Goal: Feedback & Contribution: Contribute content

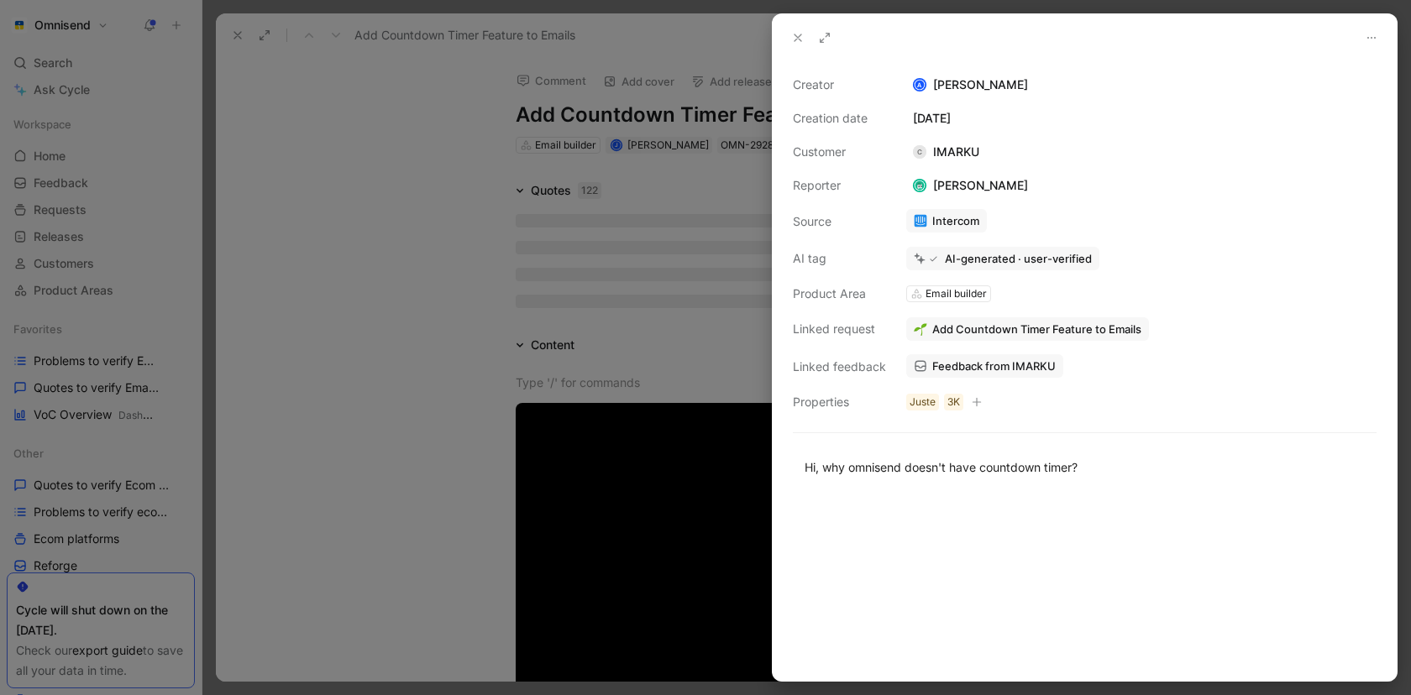
click at [425, 273] on div at bounding box center [705, 347] width 1411 height 695
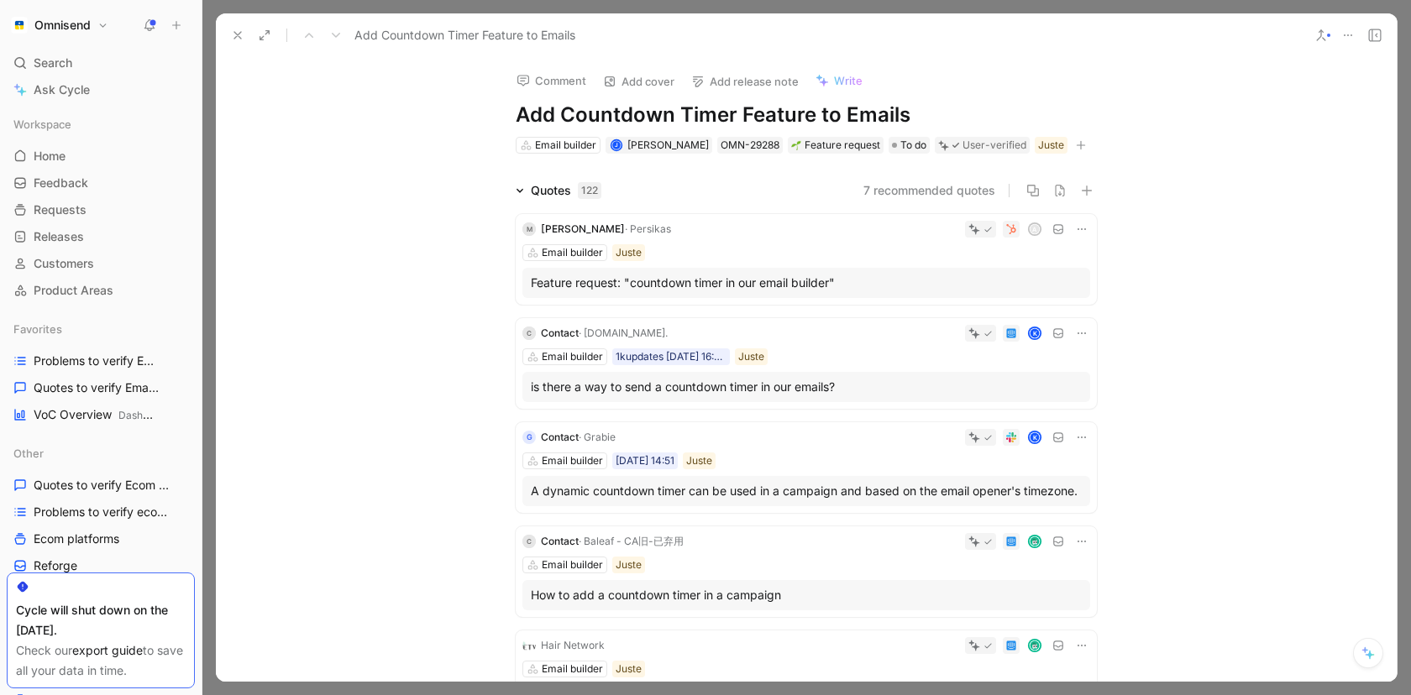
click at [178, 29] on icon at bounding box center [176, 25] width 12 height 12
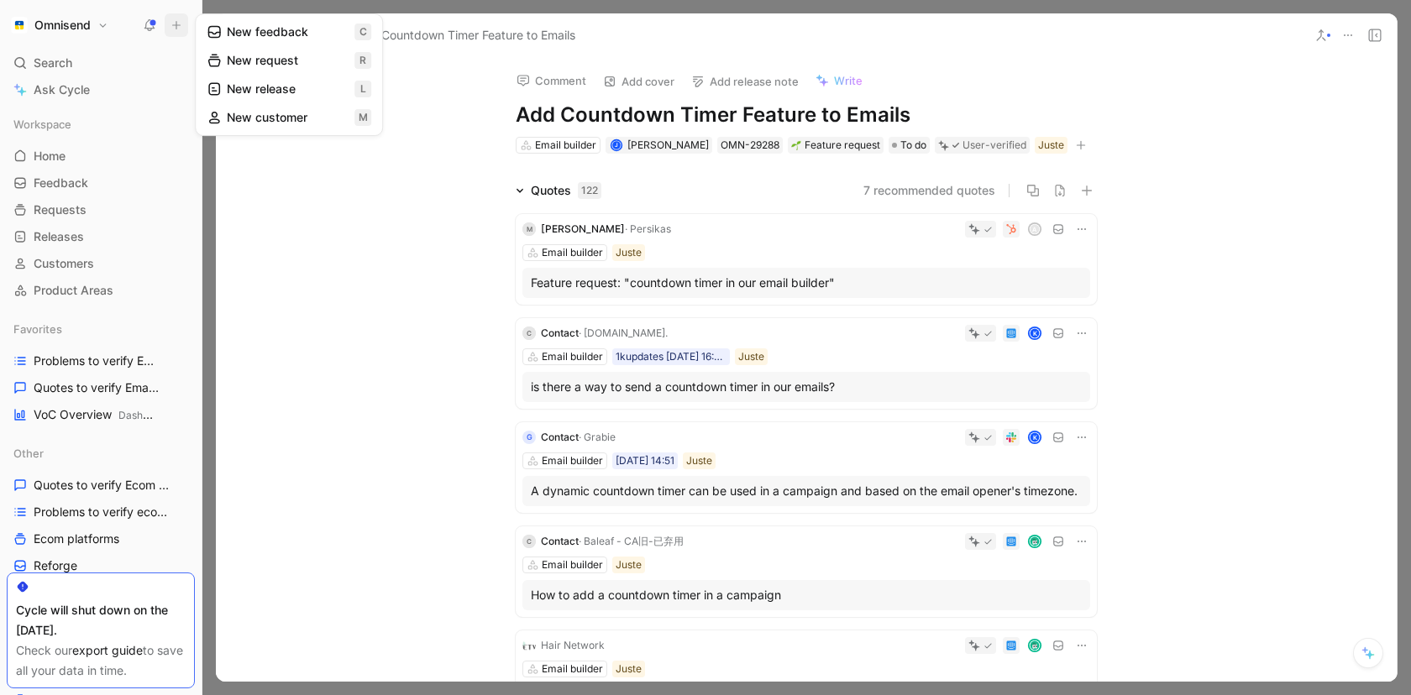
click at [241, 62] on button "New request r" at bounding box center [289, 60] width 180 height 29
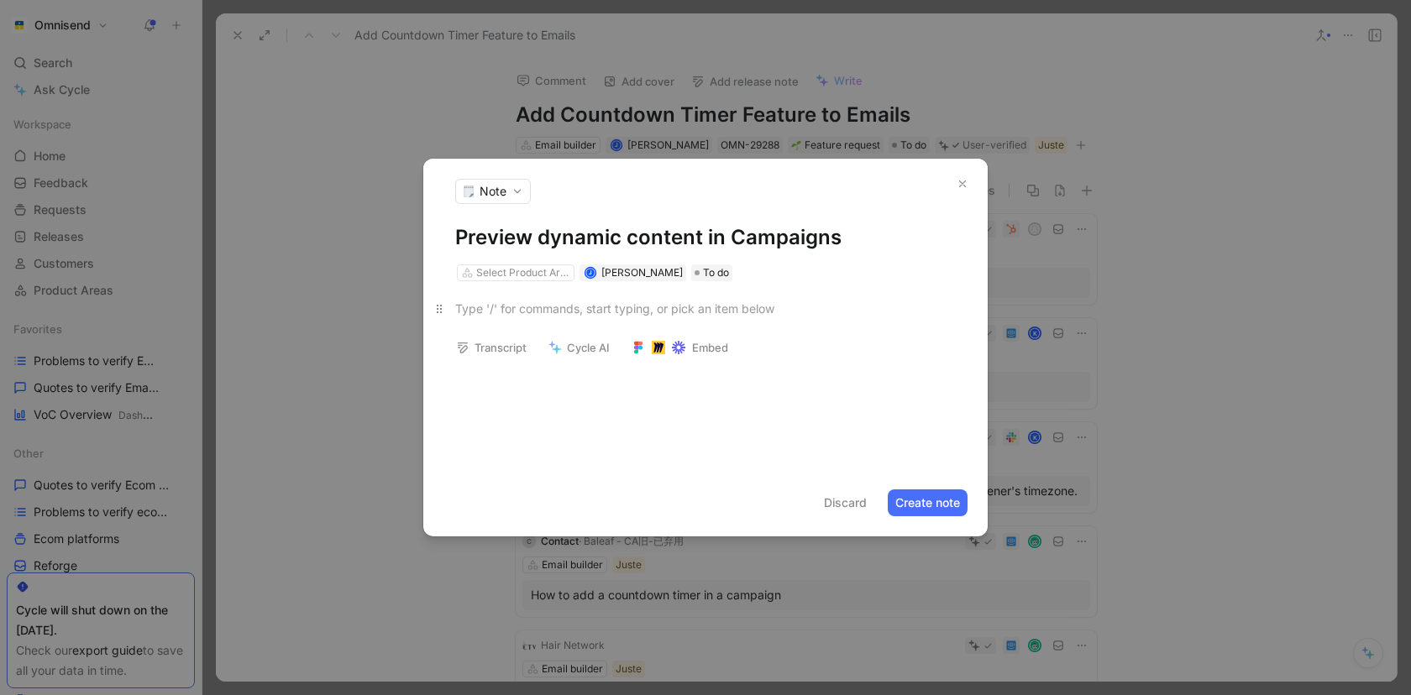
click at [535, 317] on p at bounding box center [705, 309] width 564 height 28
click at [503, 282] on div at bounding box center [705, 320] width 564 height 79
click at [935, 525] on footer "Discard Create note" at bounding box center [705, 502] width 564 height 67
click at [526, 267] on div "Select Product Area" at bounding box center [523, 272] width 94 height 17
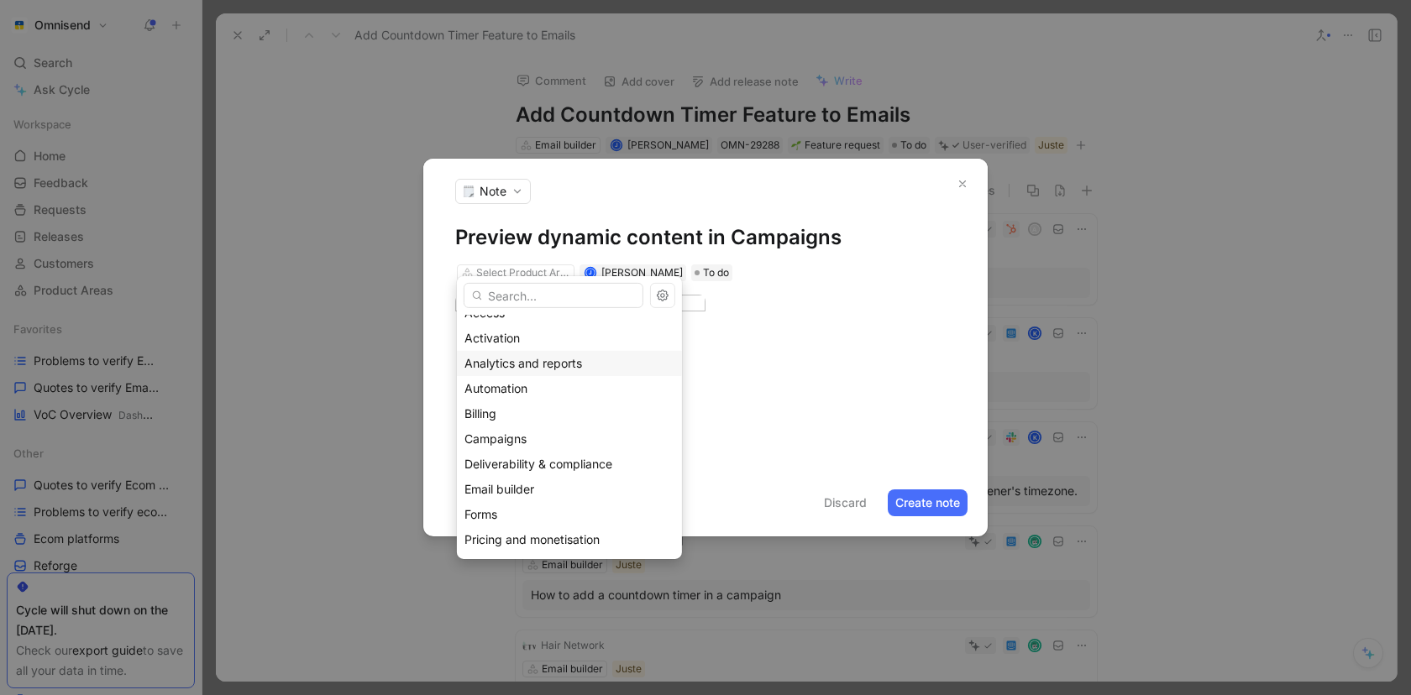
scroll to position [122, 0]
click at [522, 480] on span "Email builder" at bounding box center [499, 482] width 70 height 14
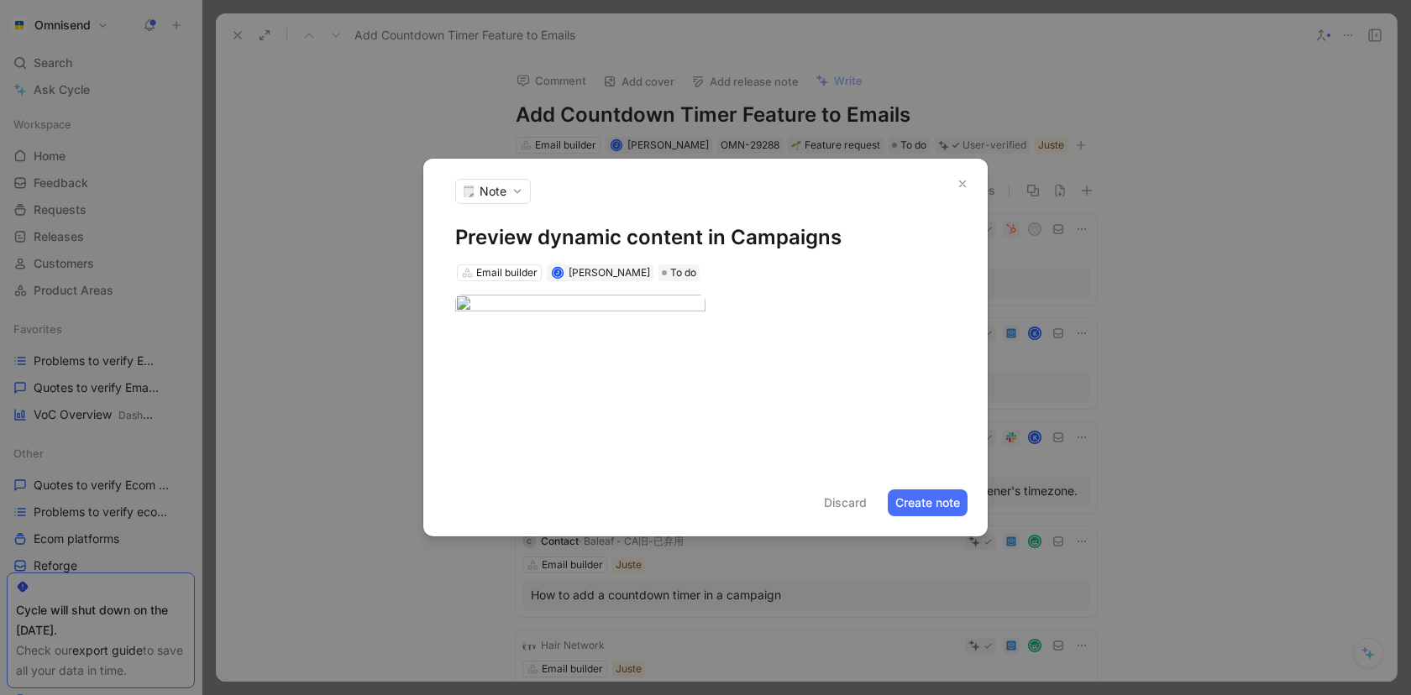
click at [500, 284] on div at bounding box center [705, 320] width 564 height 79
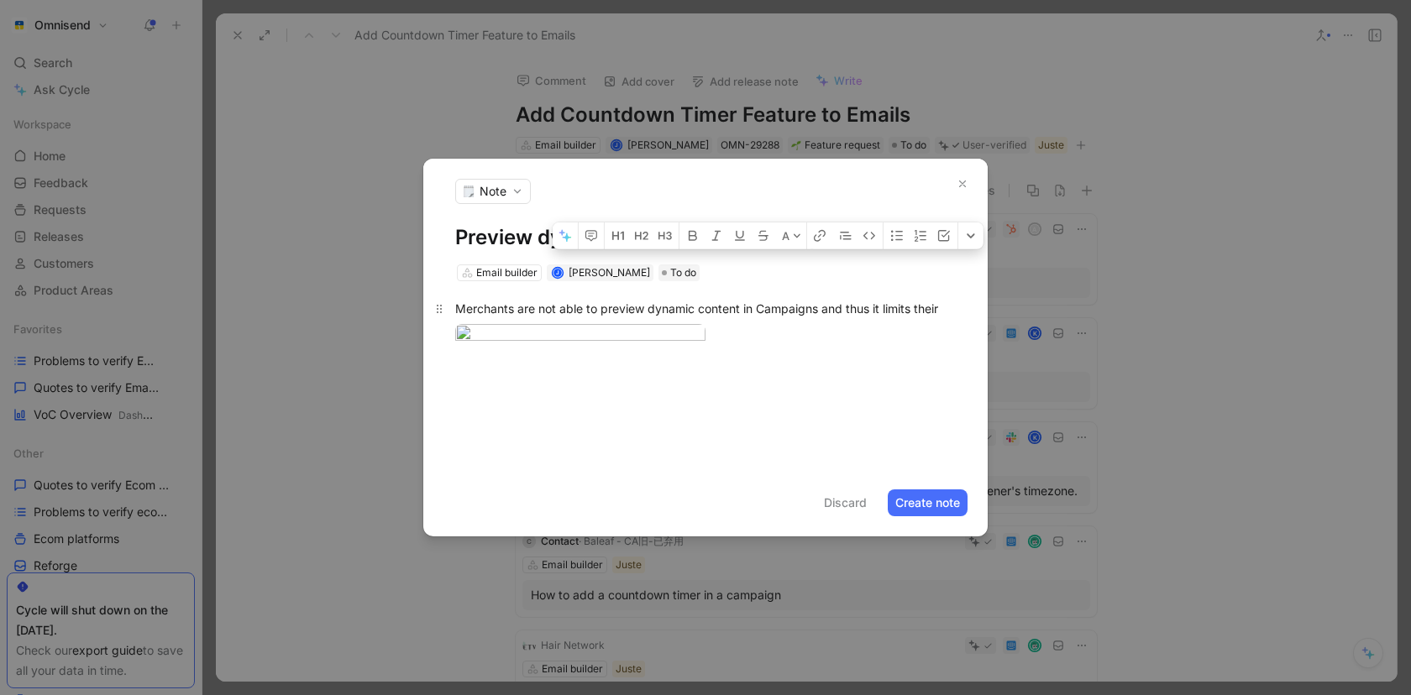
drag, startPoint x: 960, startPoint y: 287, endPoint x: 820, endPoint y: 285, distance: 139.4
click at [820, 295] on p "Merchants are not able to preview dynamic content in Campaigns and thus it limi…" at bounding box center [705, 309] width 564 height 28
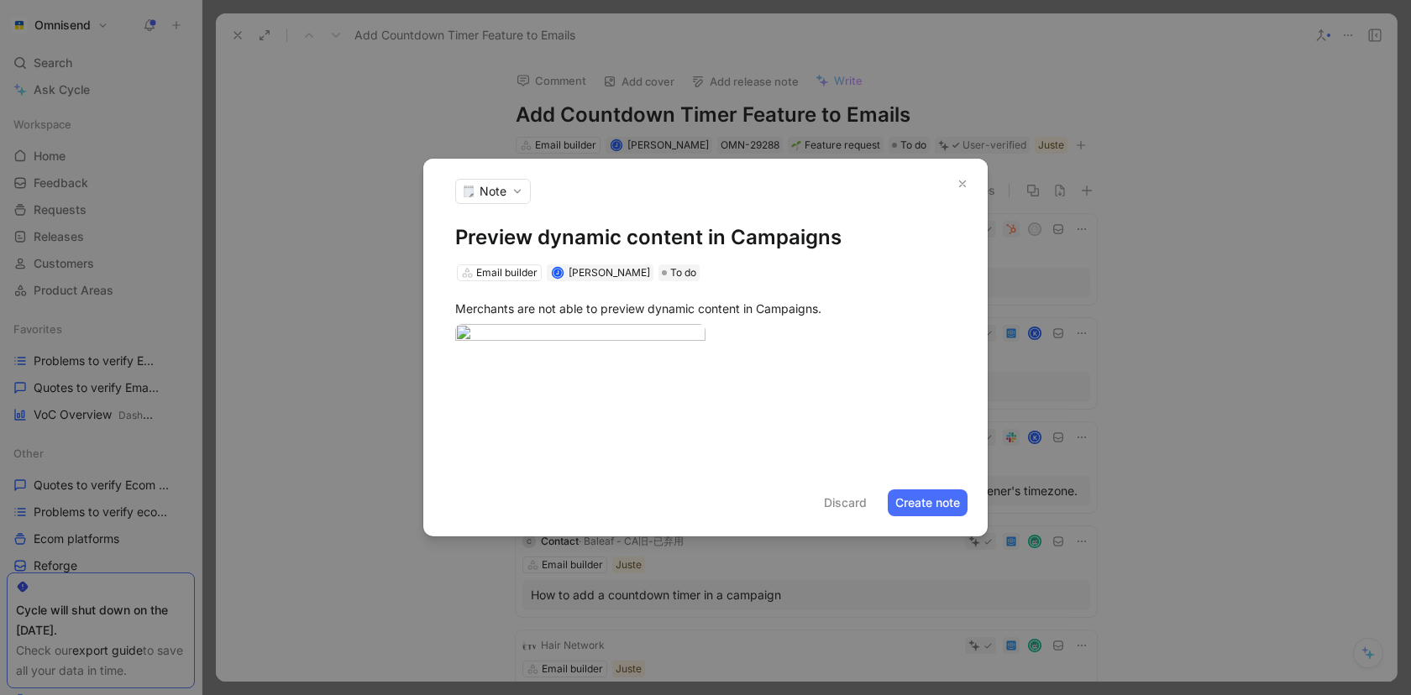
click at [927, 516] on button "Create note" at bounding box center [927, 503] width 80 height 27
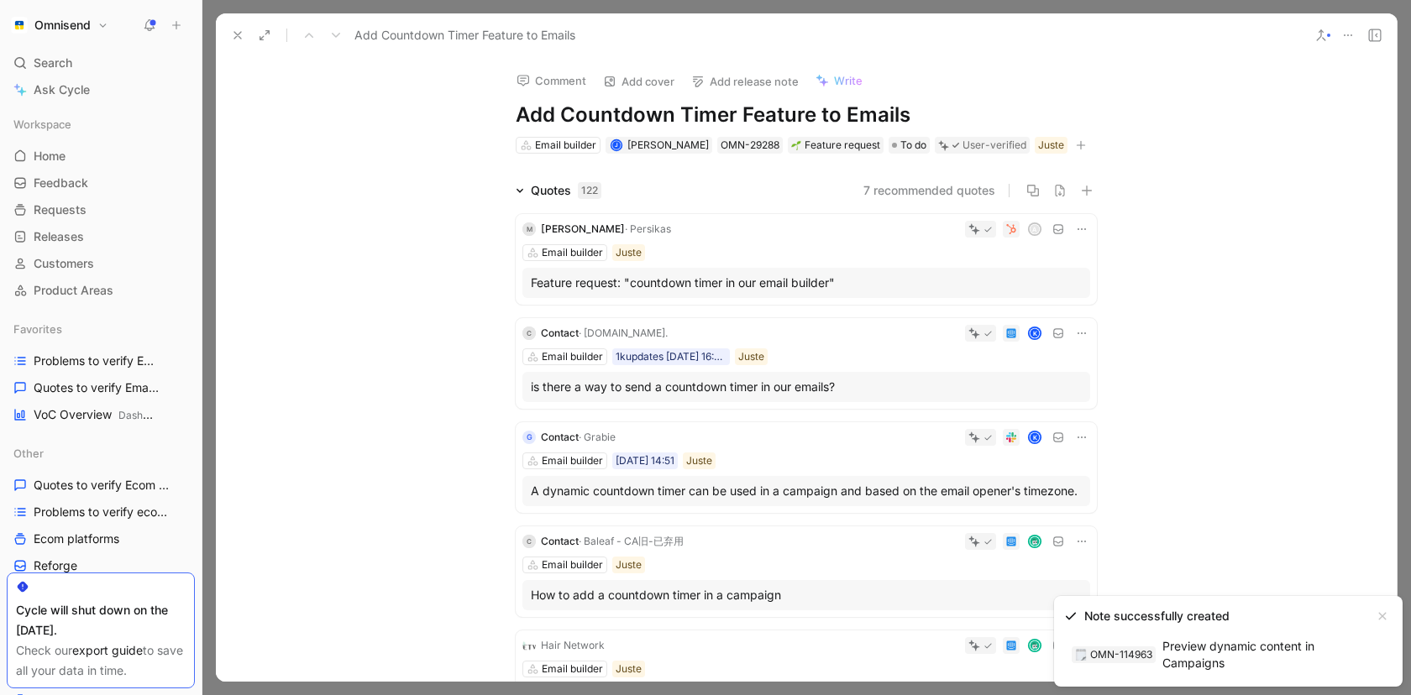
click at [1209, 661] on link "OMN-114963 Preview dynamic content in Campaigns" at bounding box center [1214, 655] width 301 height 44
